Goal: Obtain resource: Download file/media

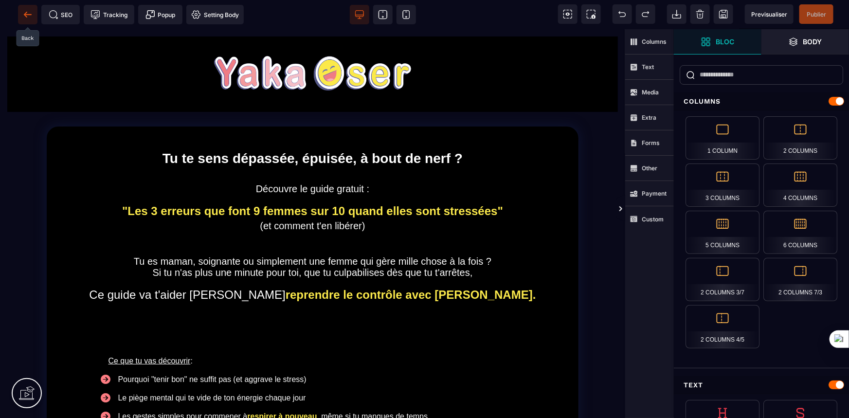
click at [24, 12] on icon at bounding box center [28, 15] width 10 height 10
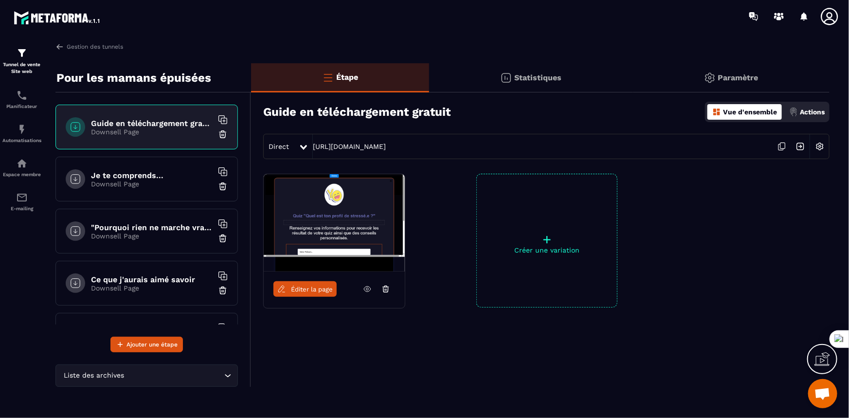
click at [409, 362] on div "Étape Statistiques Paramètre Guide en téléchargement gratuit Vue d'ensemble Act…" at bounding box center [540, 224] width 578 height 323
click at [107, 124] on h6 "Guide en téléchargement gratuit" at bounding box center [152, 123] width 122 height 9
click at [417, 355] on div "Éditer la page + Créer une variation" at bounding box center [540, 265] width 578 height 182
click at [130, 121] on h6 "Guide en téléchargement gratuit" at bounding box center [152, 123] width 122 height 9
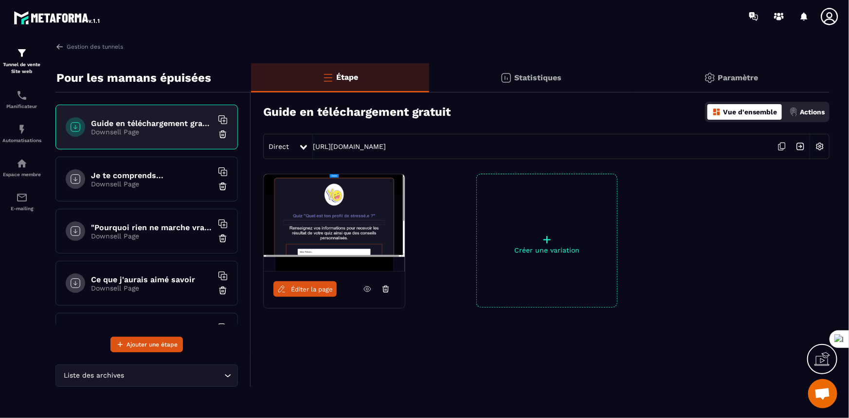
click at [306, 287] on span "Éditer la page" at bounding box center [312, 289] width 42 height 7
